Goal: Information Seeking & Learning: Compare options

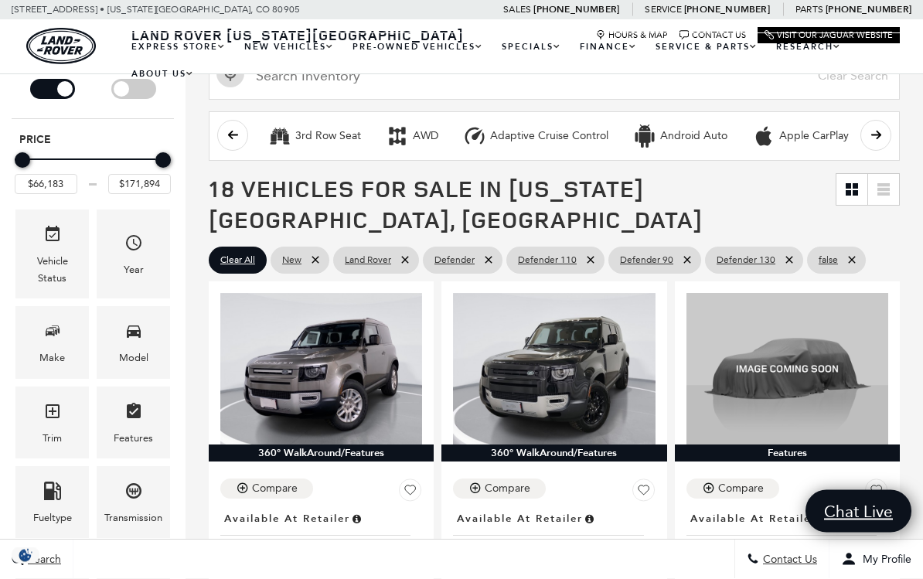
scroll to position [207, 0]
click at [133, 349] on div "Model" at bounding box center [133, 357] width 29 height 17
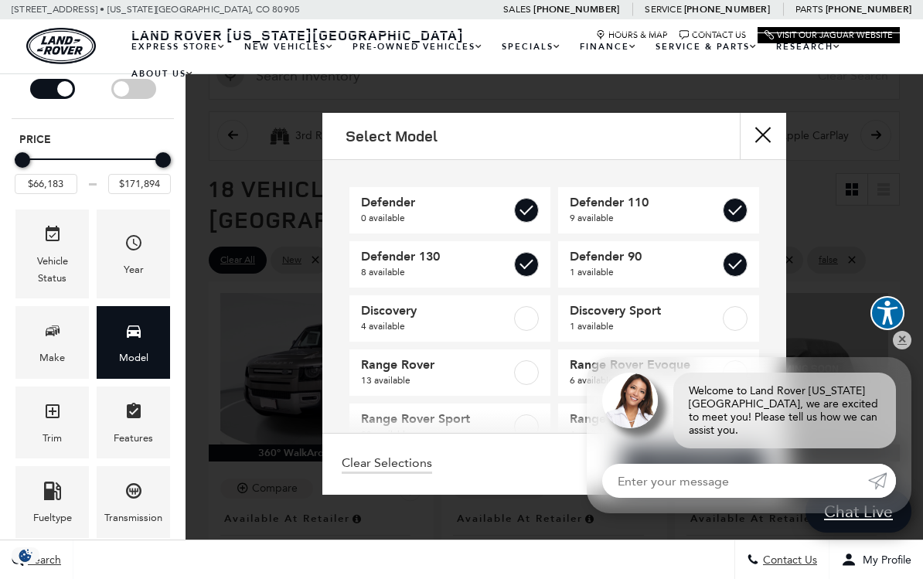
click at [516, 264] on label at bounding box center [526, 264] width 25 height 25
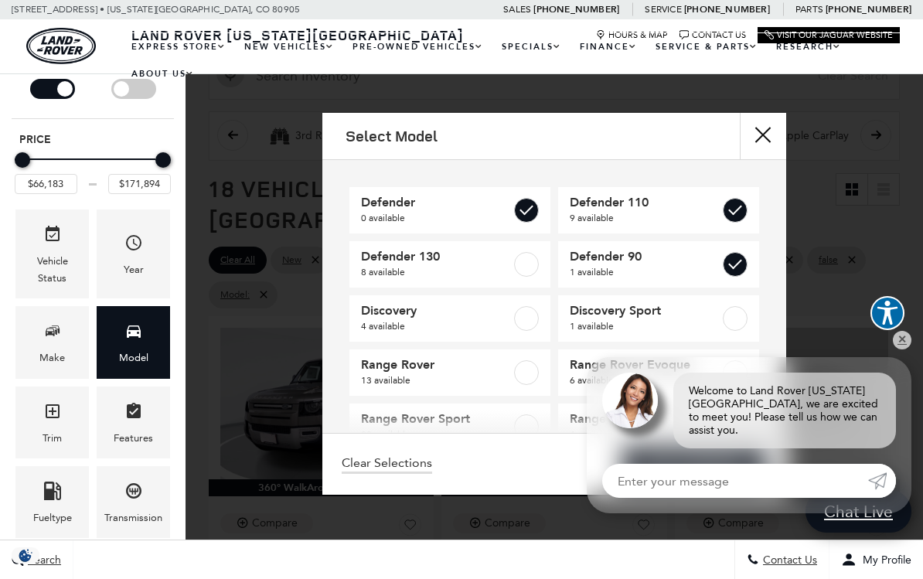
checkbox input "false"
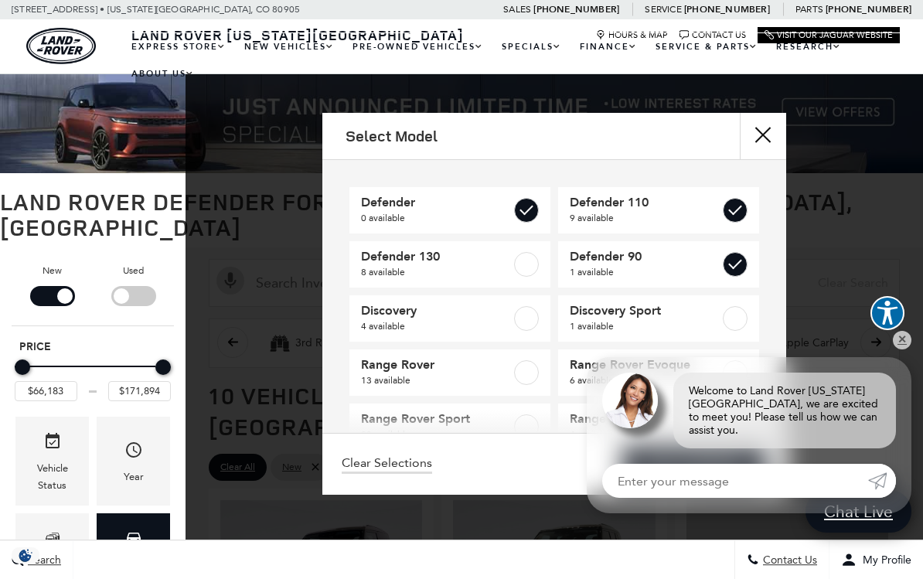
click at [523, 207] on label at bounding box center [526, 210] width 25 height 25
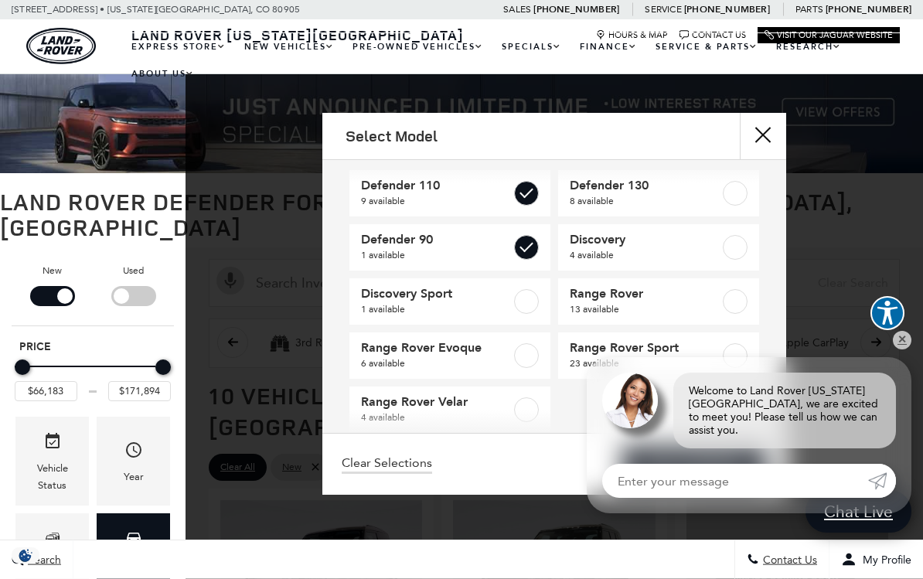
scroll to position [16, 0]
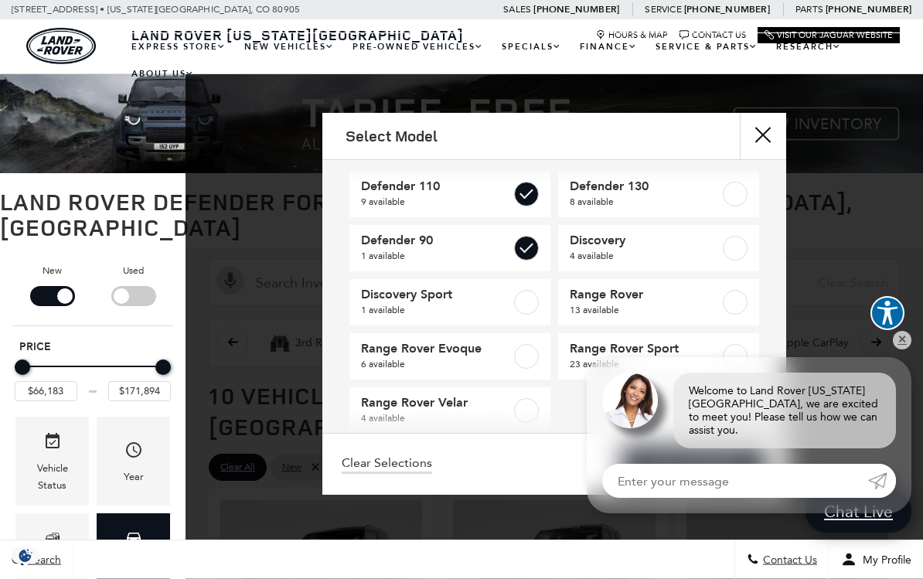
click at [907, 384] on div "Select Model Defender 110 9 available Defender 130 8 available Defender 90 1 av…" at bounding box center [554, 304] width 737 height 382
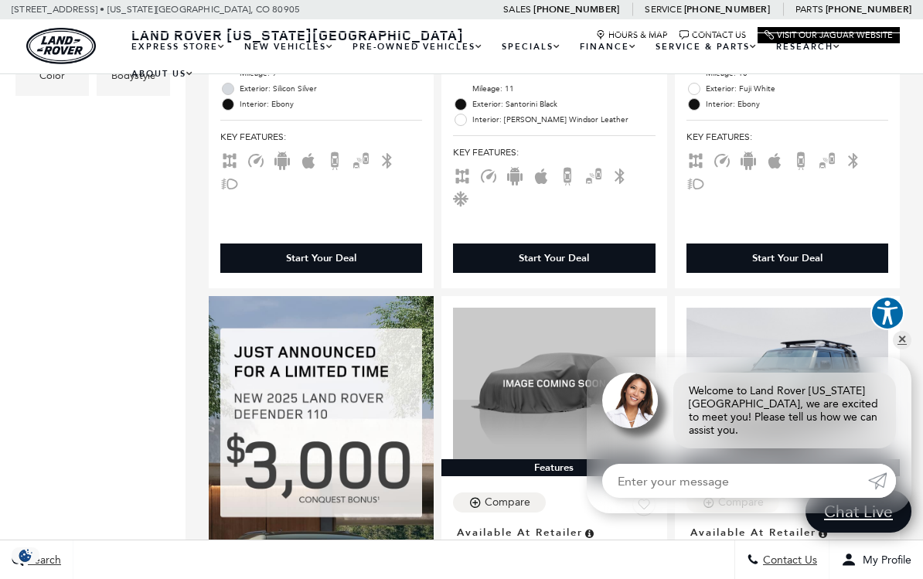
scroll to position [811, 0]
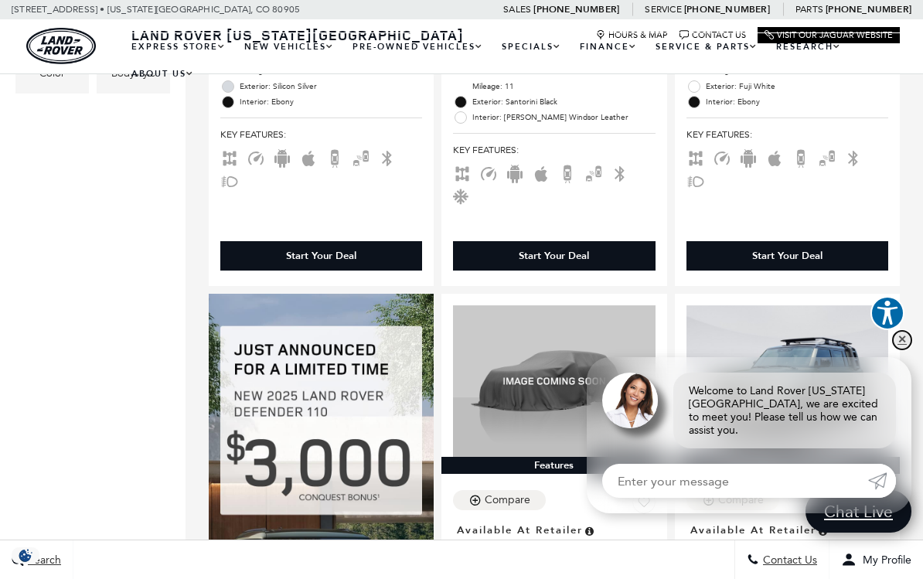
click at [904, 349] on link "✕" at bounding box center [902, 340] width 19 height 19
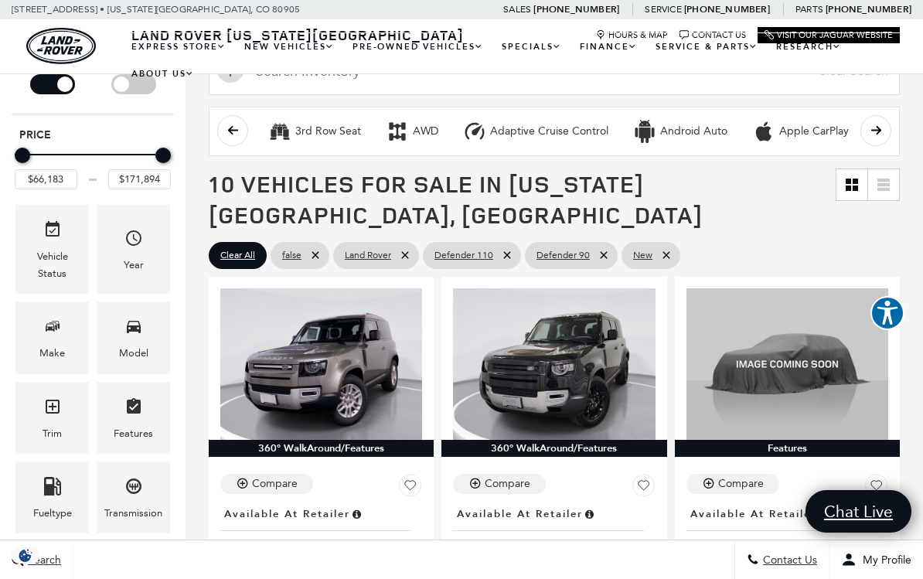
scroll to position [231, 0]
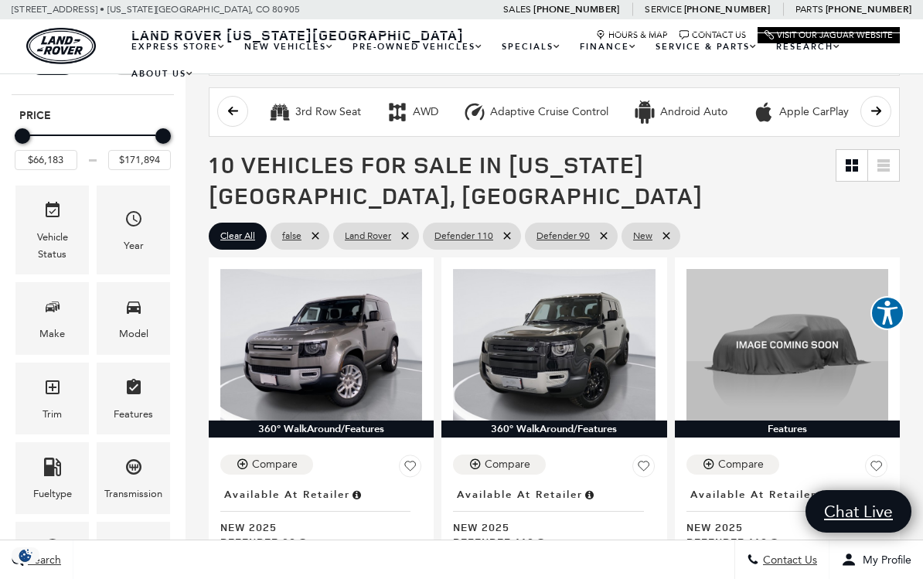
click at [127, 325] on div "Model" at bounding box center [133, 333] width 29 height 17
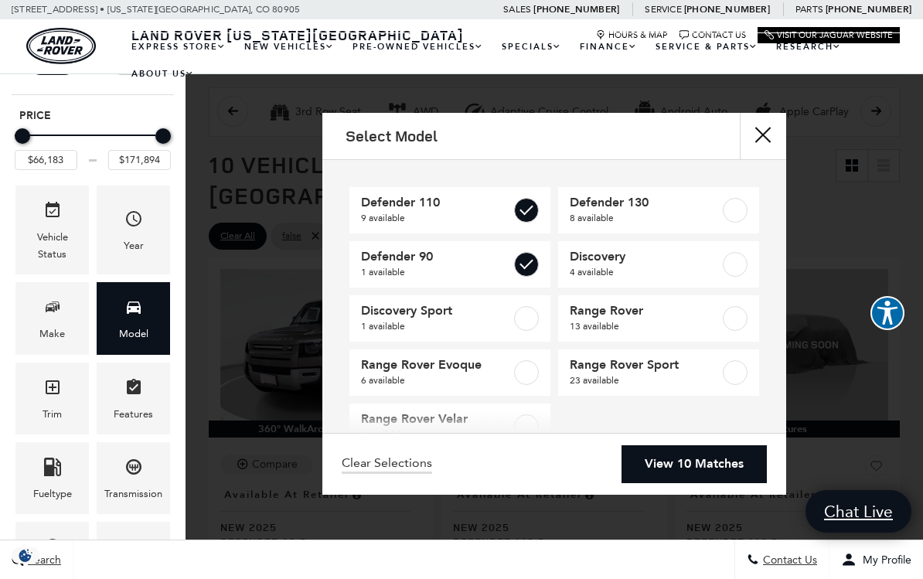
click at [523, 208] on label at bounding box center [526, 210] width 25 height 25
type input "$66,183"
checkbox input "false"
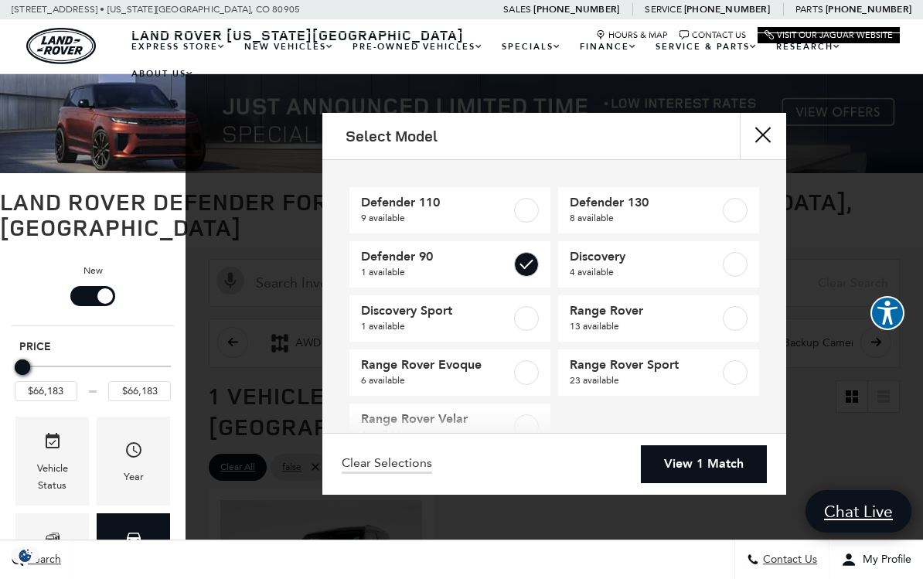
click at [678, 483] on link "View 1 Match" at bounding box center [704, 464] width 126 height 38
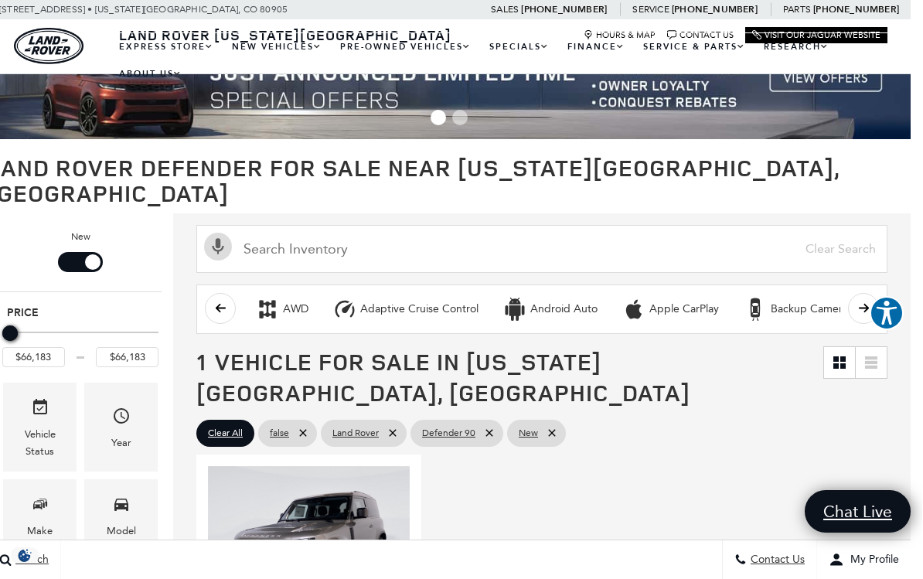
scroll to position [0, 12]
